Goal: Check status: Check status

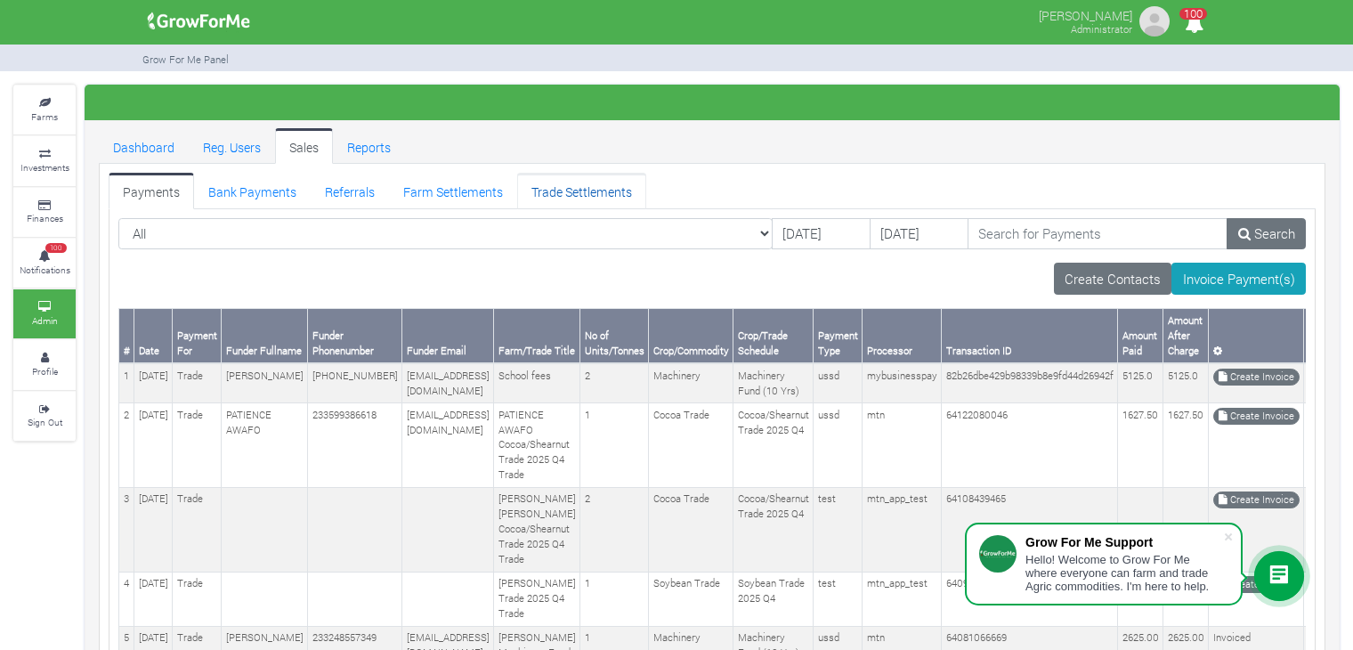
click at [589, 199] on link "Trade Settlements" at bounding box center [581, 191] width 129 height 36
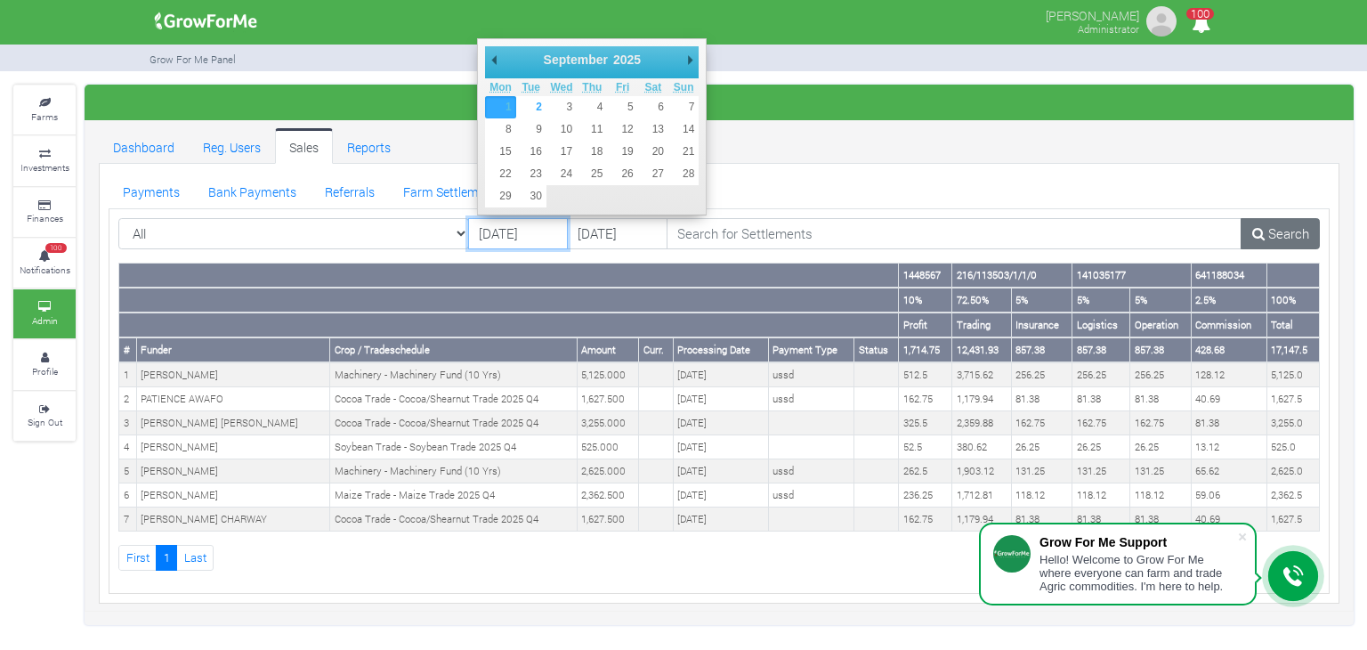
click at [538, 231] on input "[DATE]" at bounding box center [518, 234] width 101 height 32
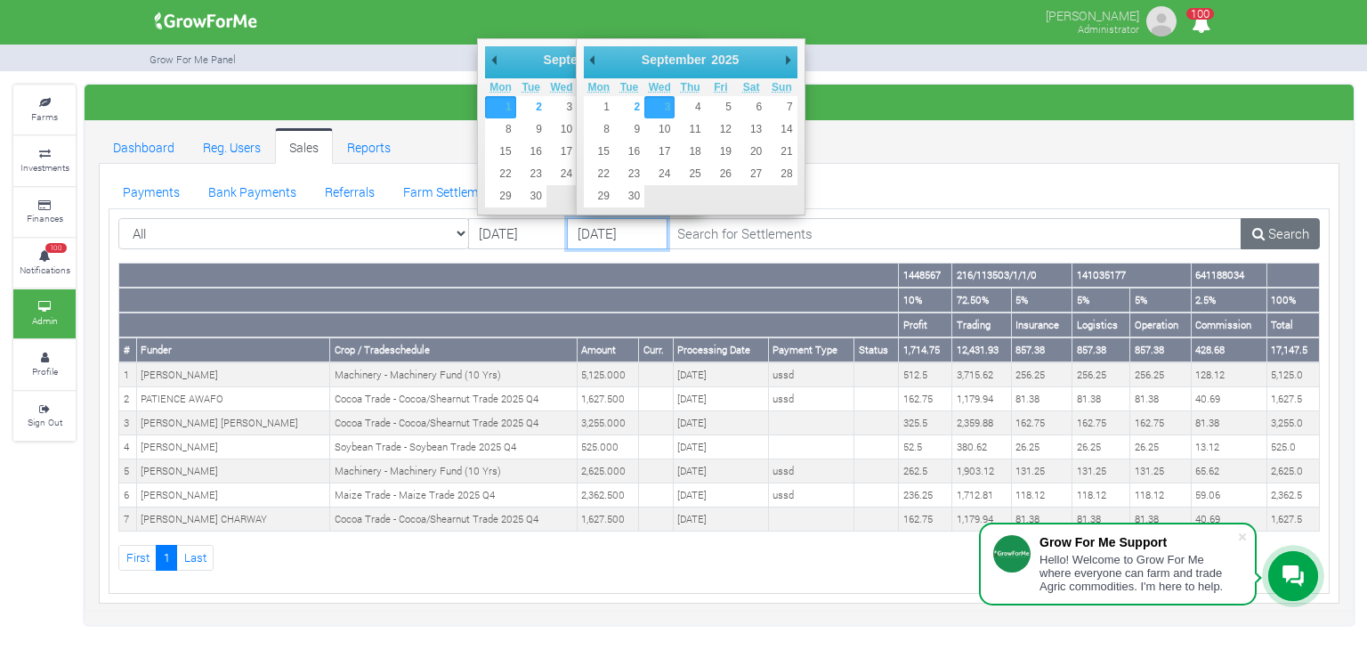
click at [616, 232] on input "[DATE]" at bounding box center [617, 234] width 101 height 32
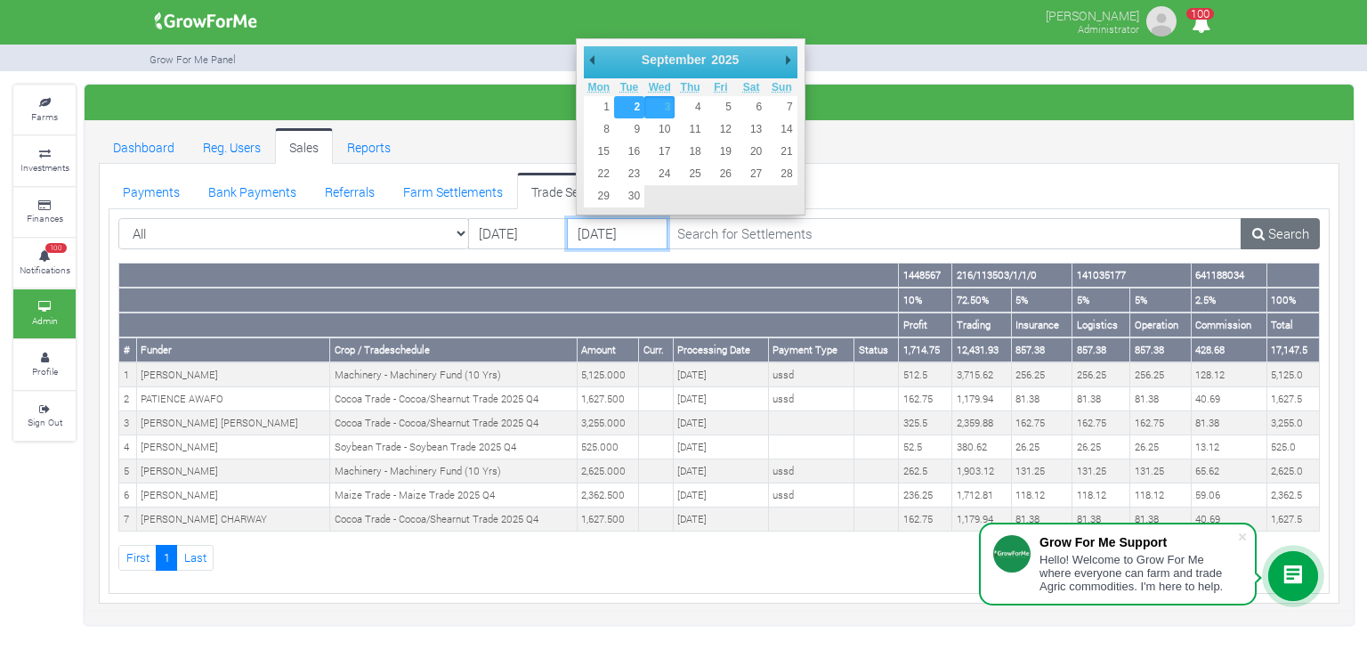
type input "[DATE]"
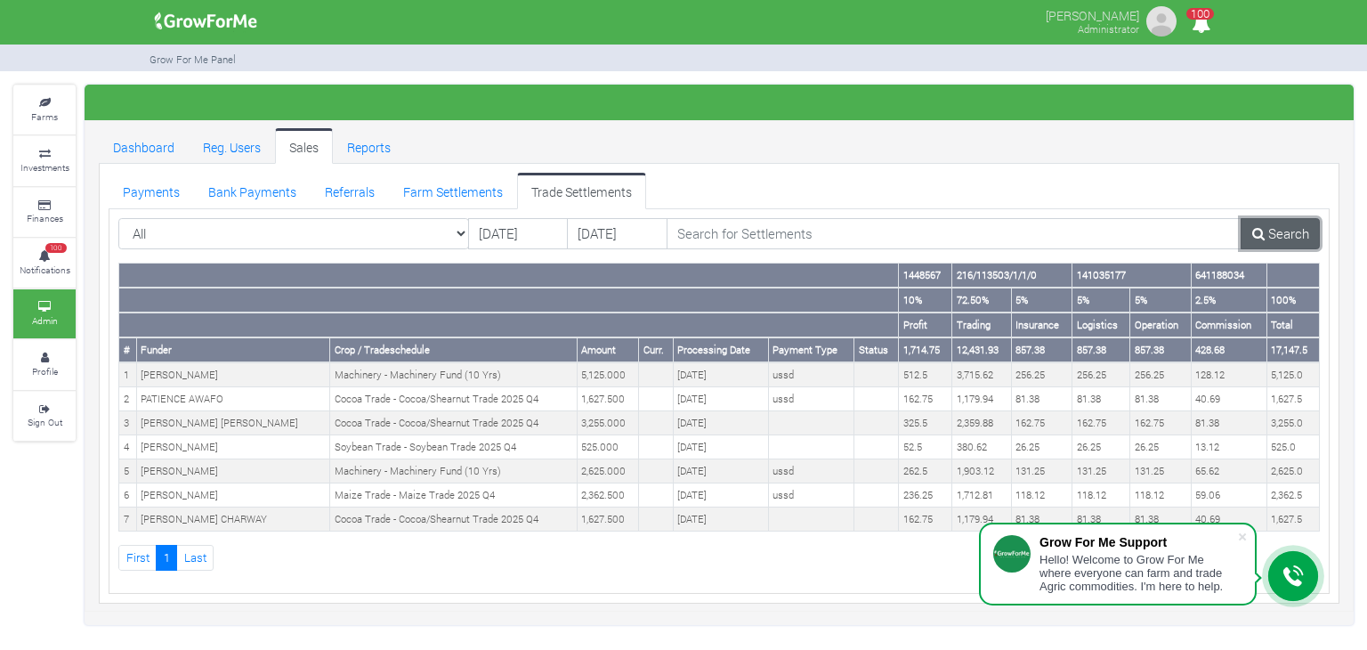
click at [1285, 230] on link "Search" at bounding box center [1280, 234] width 79 height 32
click at [239, 200] on link "Bank Payments" at bounding box center [252, 191] width 117 height 36
